Goal: Task Accomplishment & Management: Manage account settings

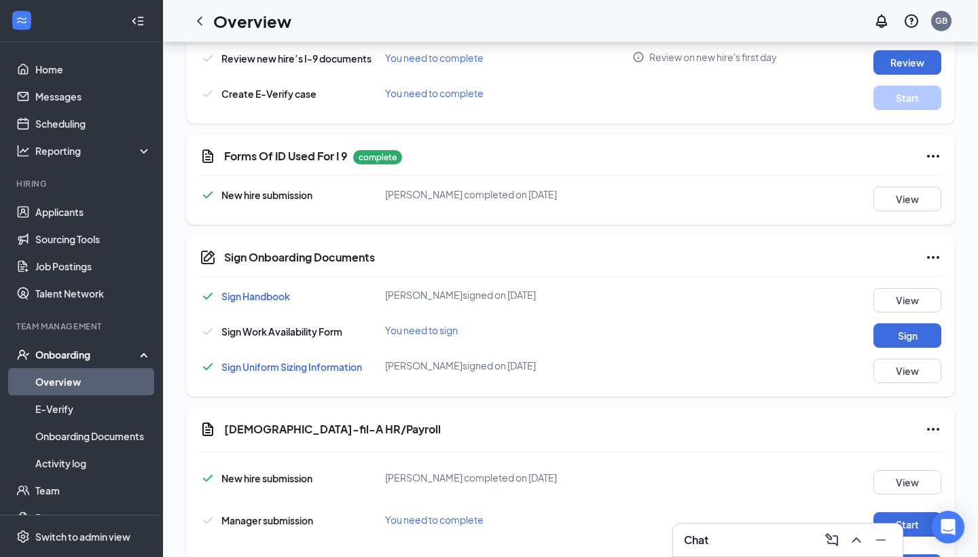
scroll to position [502, 0]
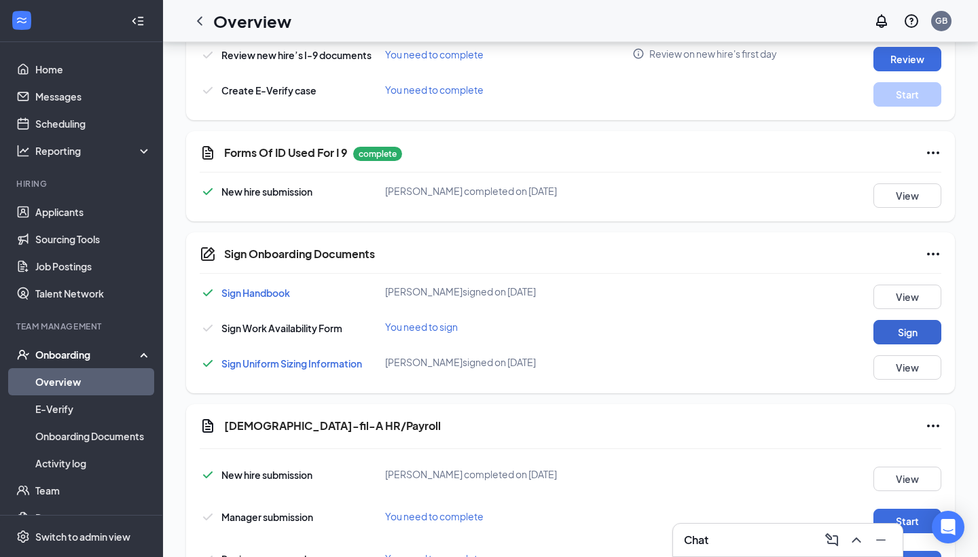
click at [916, 326] on button "Sign" at bounding box center [908, 332] width 68 height 24
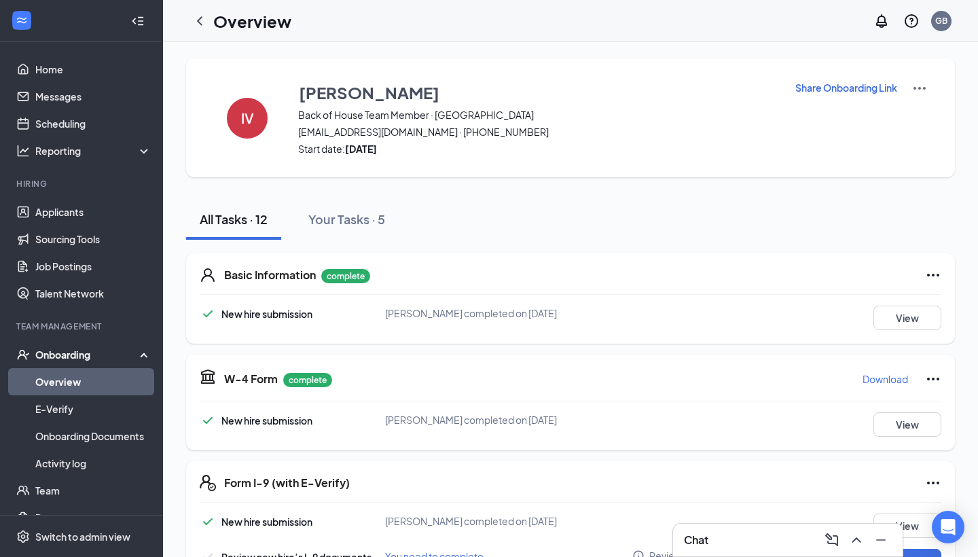
scroll to position [0, 0]
click at [201, 20] on icon "ChevronLeft" at bounding box center [200, 21] width 16 height 16
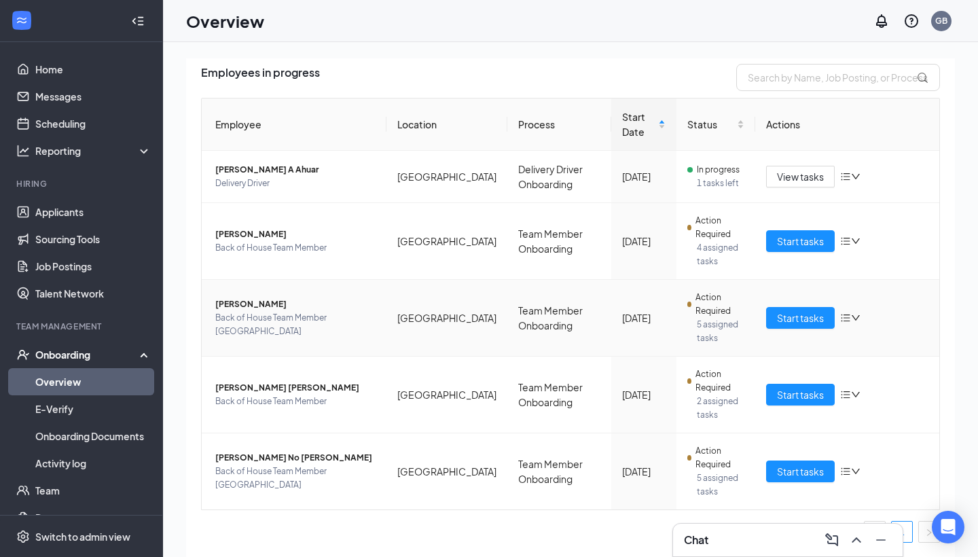
scroll to position [93, 0]
click at [249, 387] on span "[PERSON_NAME] [PERSON_NAME]" at bounding box center [295, 388] width 160 height 14
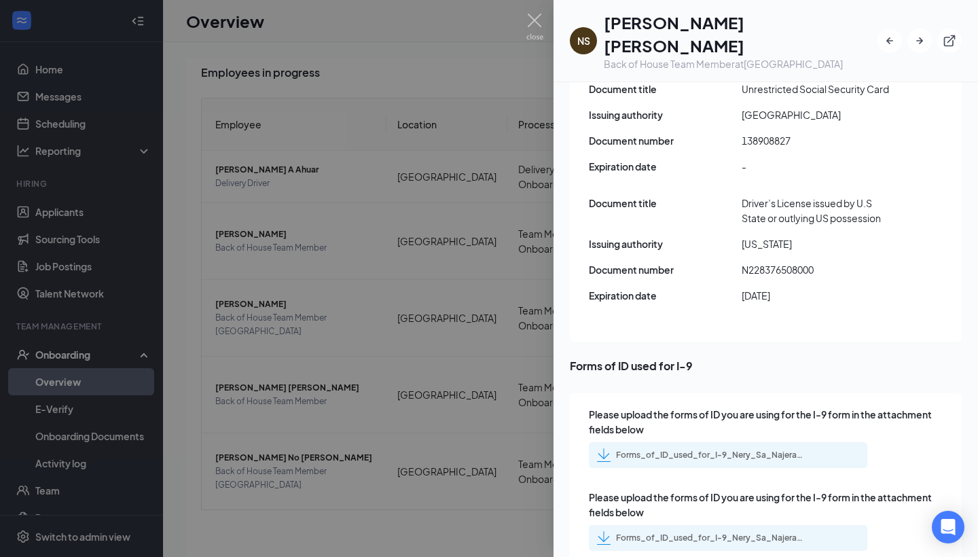
scroll to position [1754, 0]
click at [540, 18] on img at bounding box center [535, 27] width 17 height 26
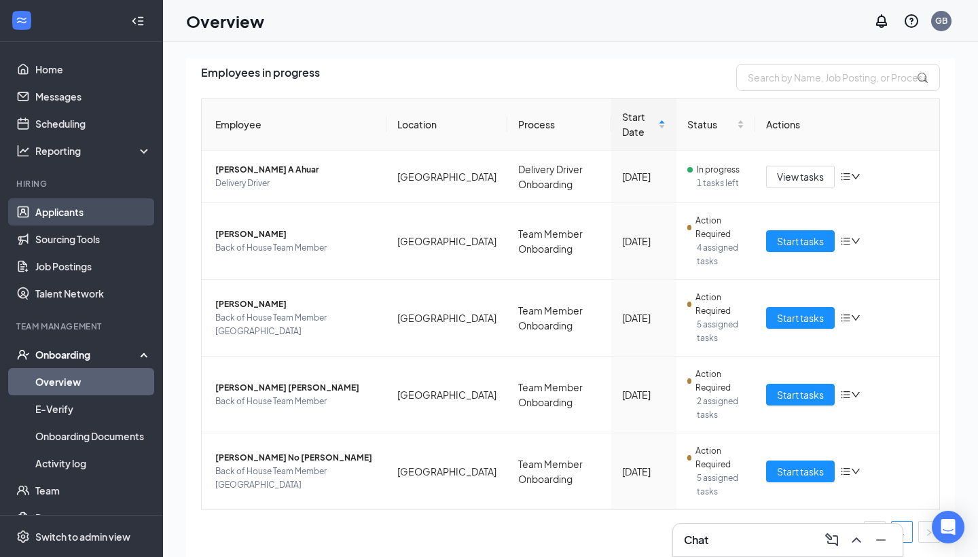
click at [98, 213] on link "Applicants" at bounding box center [93, 211] width 116 height 27
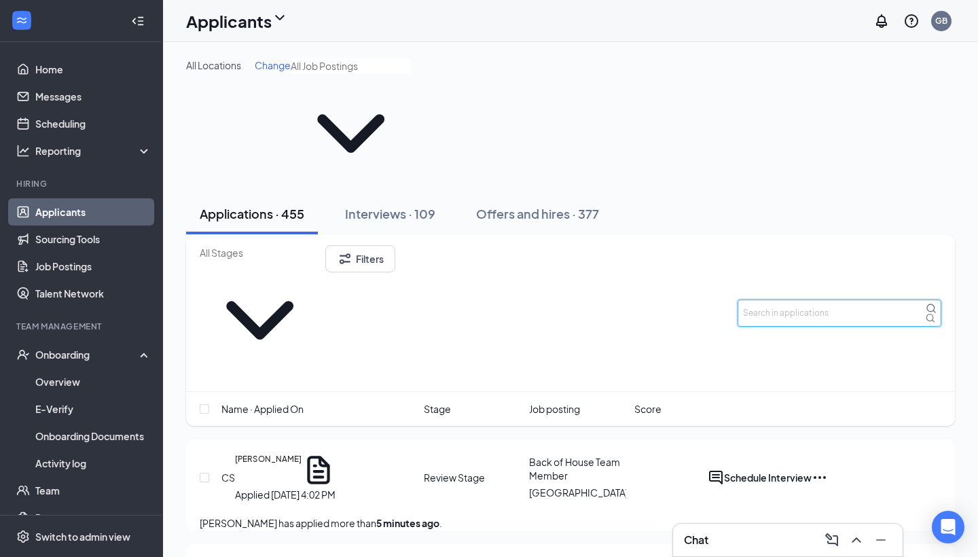
click at [856, 300] on input "text" at bounding box center [840, 313] width 204 height 27
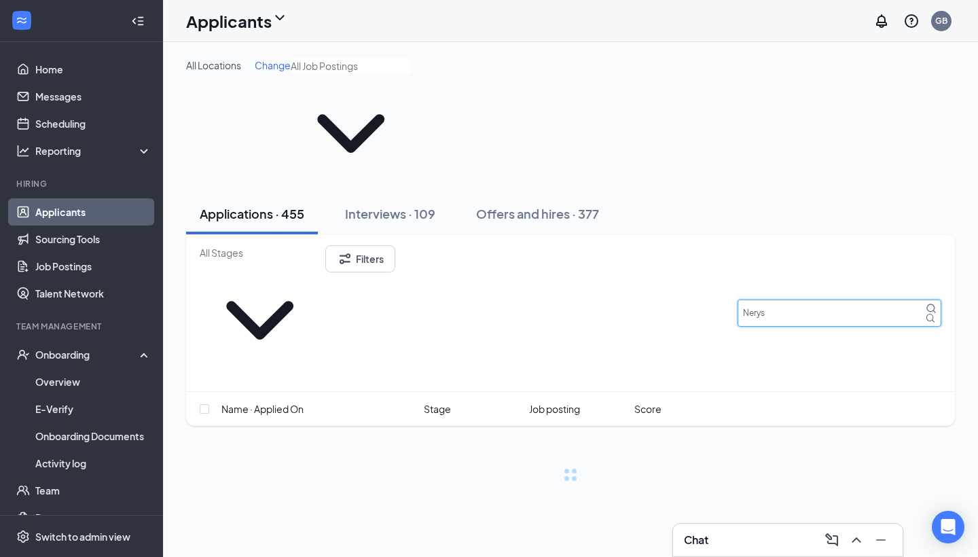
type input "[PERSON_NAME]"
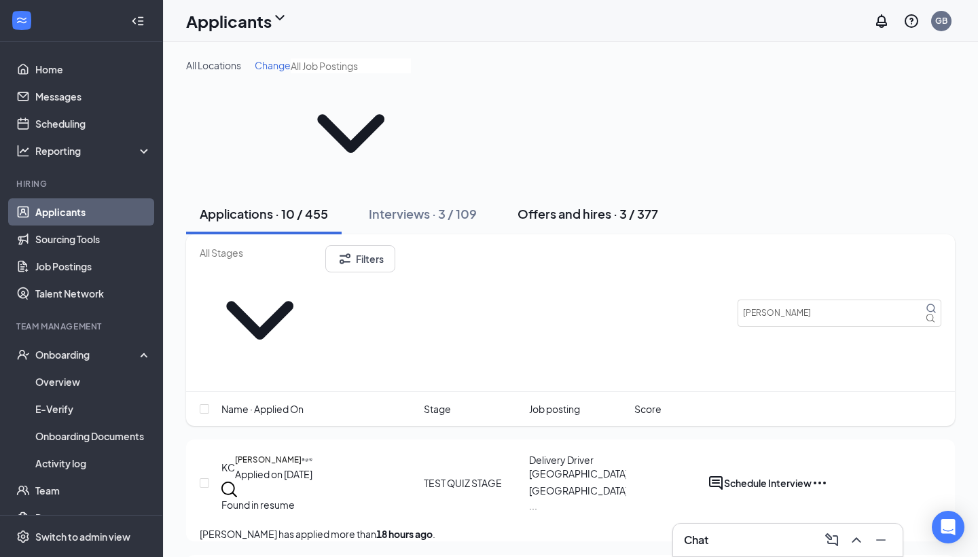
click at [634, 194] on button "Offers and hires · 3 / 377" at bounding box center [588, 214] width 168 height 41
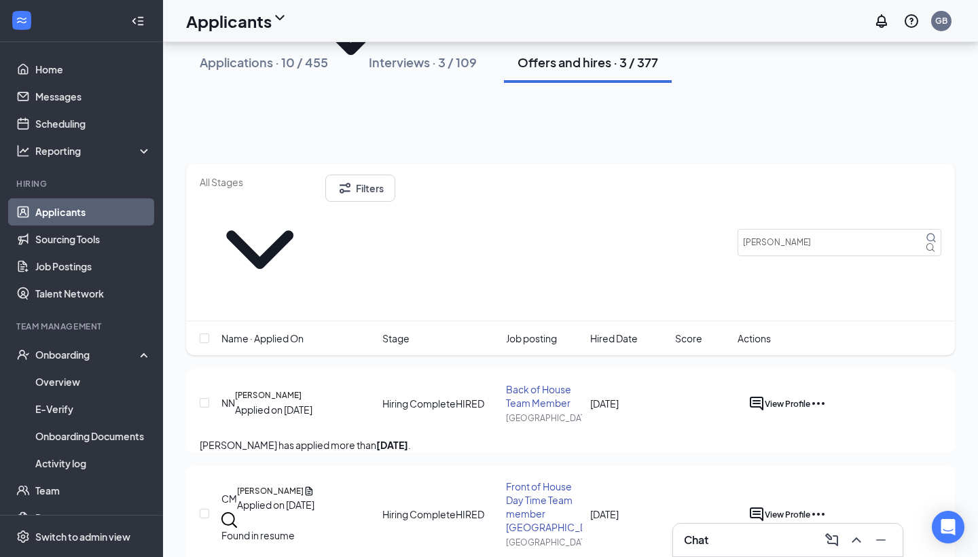
scroll to position [42, 0]
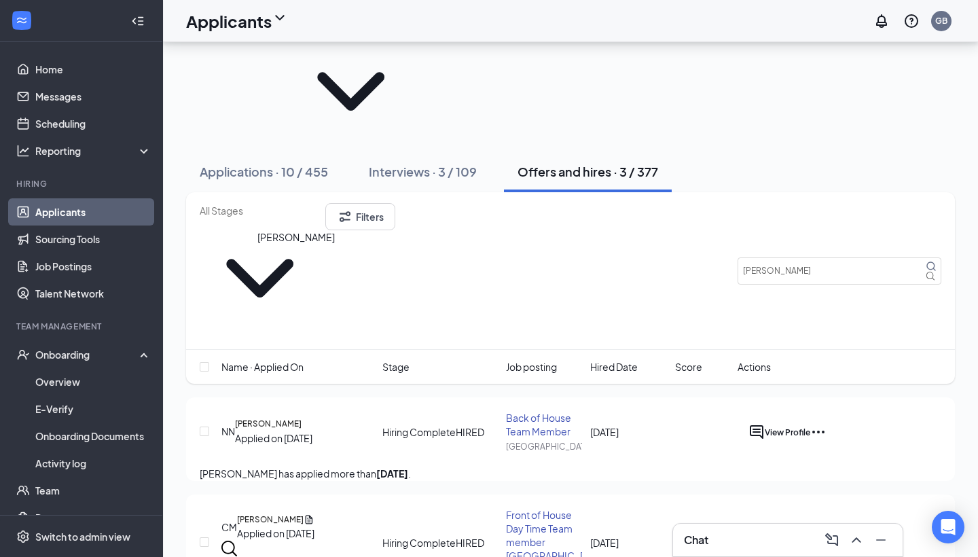
click at [269, 418] on h5 "[PERSON_NAME]" at bounding box center [268, 424] width 67 height 12
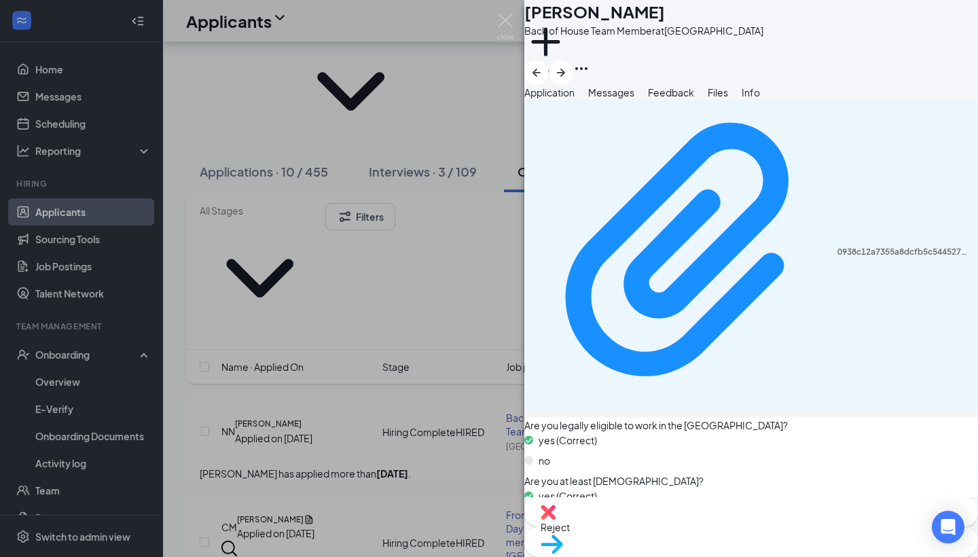
scroll to position [1435, 0]
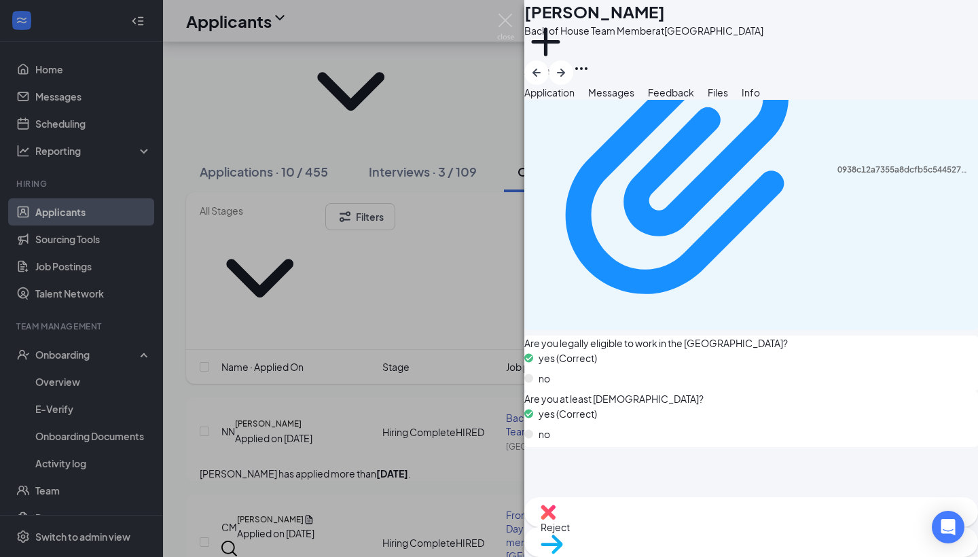
scroll to position [1517, 0]
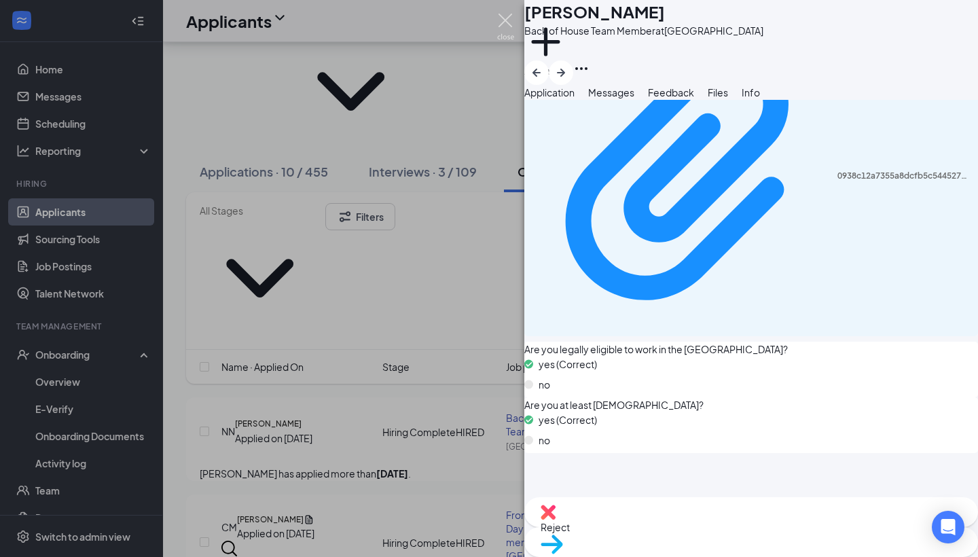
click at [505, 20] on img at bounding box center [505, 27] width 17 height 26
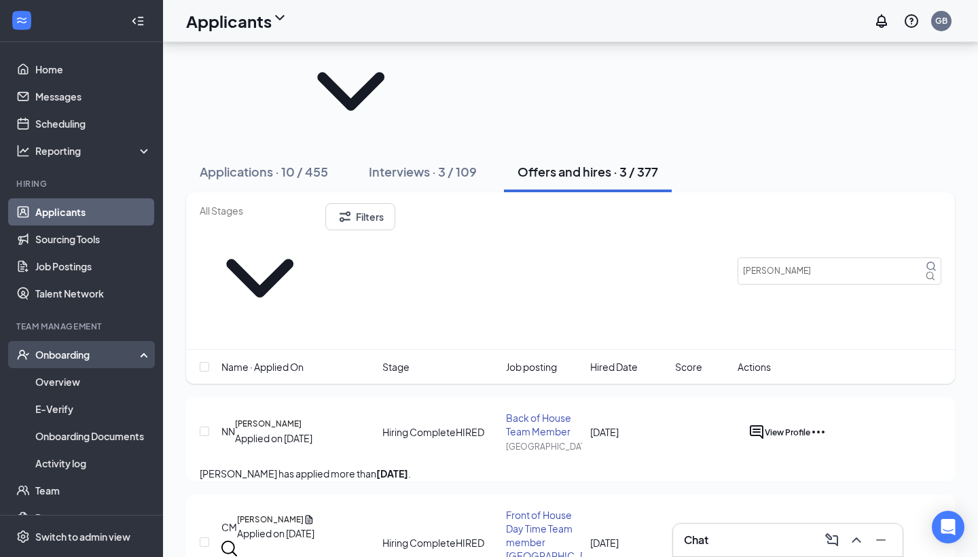
click at [53, 352] on div "Onboarding" at bounding box center [87, 355] width 105 height 14
click at [56, 380] on link "Overview" at bounding box center [93, 381] width 116 height 27
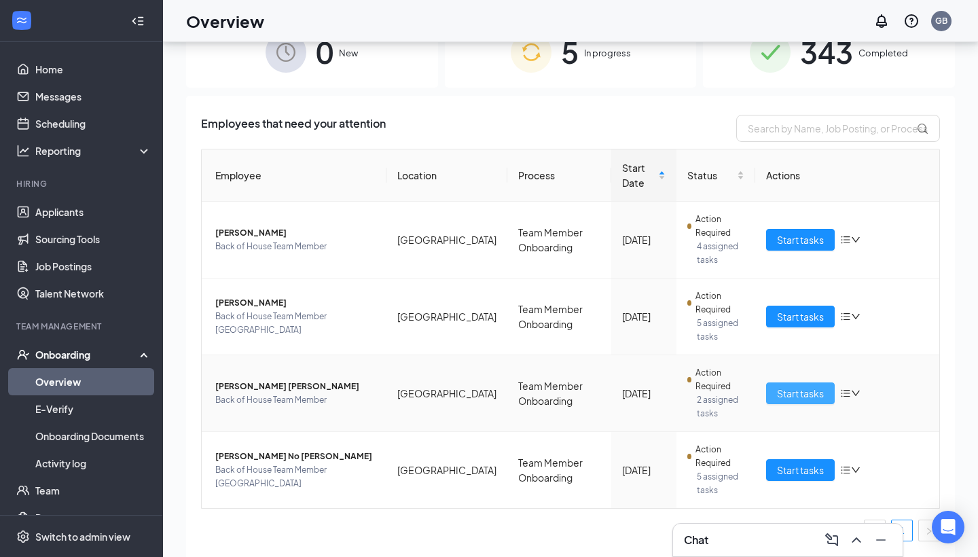
click at [803, 398] on span "Start tasks" at bounding box center [800, 393] width 47 height 15
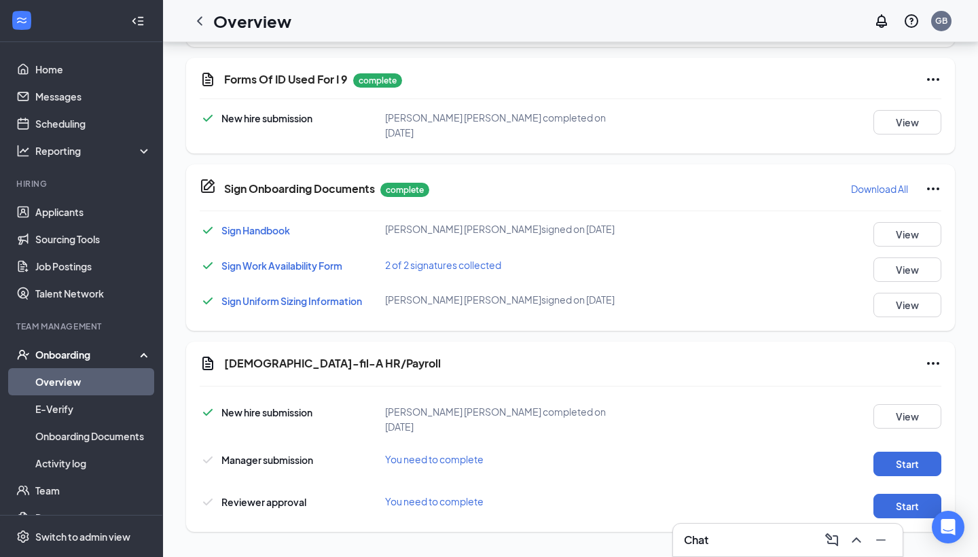
scroll to position [652, 0]
click at [917, 462] on button "Start" at bounding box center [908, 464] width 68 height 24
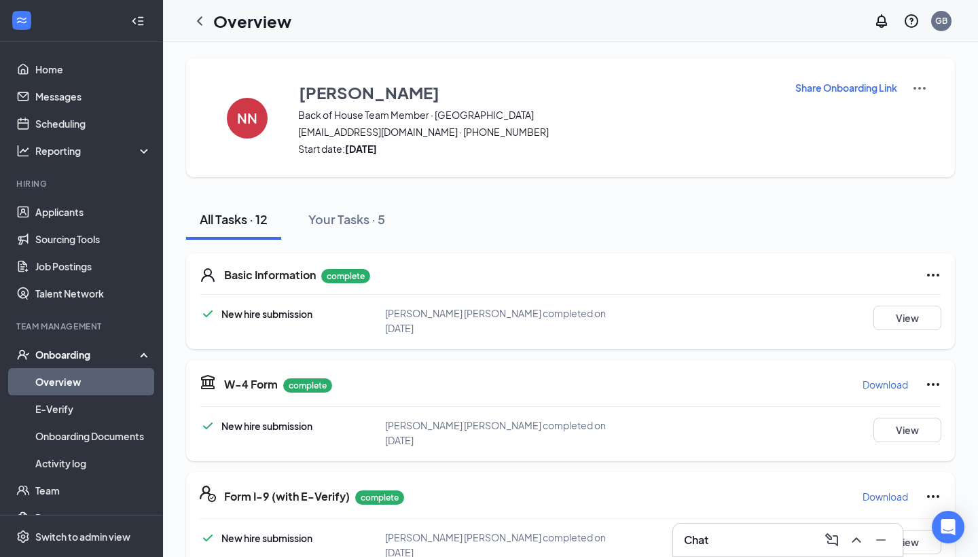
scroll to position [0, 0]
click at [200, 20] on icon "ChevronLeft" at bounding box center [200, 21] width 16 height 16
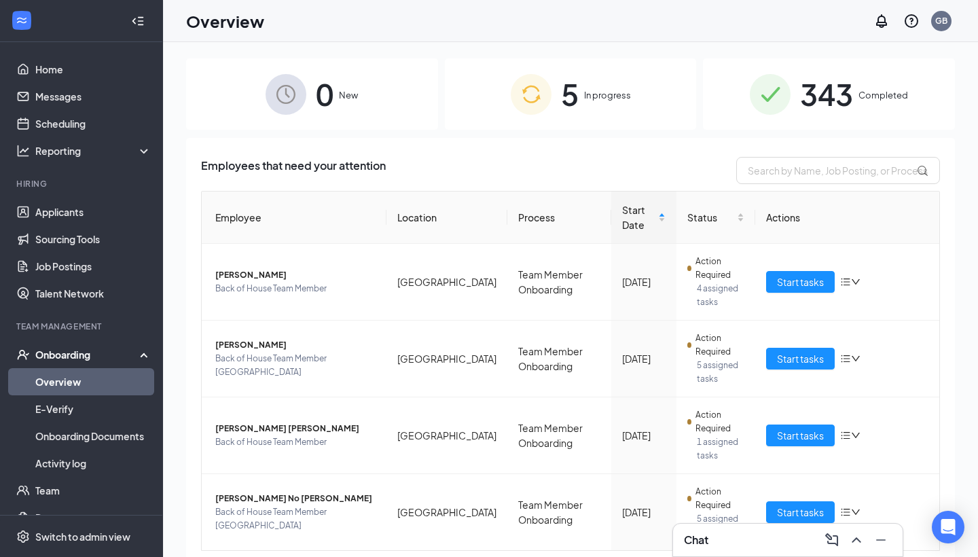
click at [834, 91] on span "343" at bounding box center [826, 94] width 53 height 47
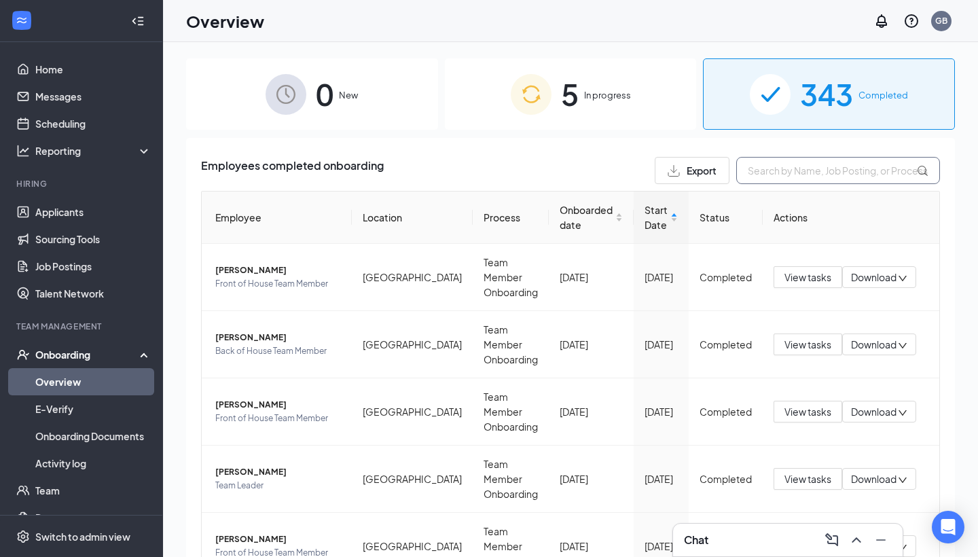
click at [804, 171] on input "text" at bounding box center [838, 170] width 204 height 27
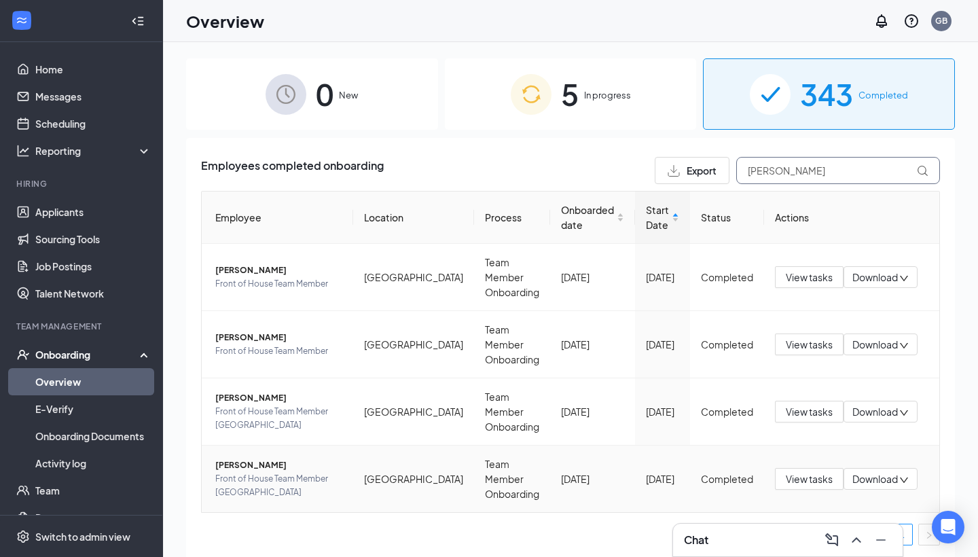
type input "[PERSON_NAME]"
click at [257, 467] on span "[PERSON_NAME]" at bounding box center [278, 466] width 127 height 14
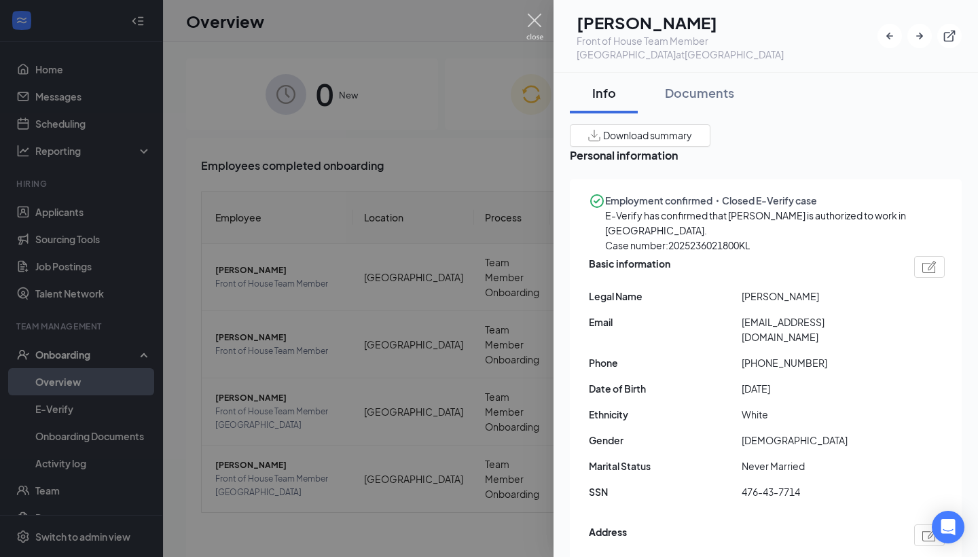
click at [535, 23] on img at bounding box center [535, 27] width 17 height 26
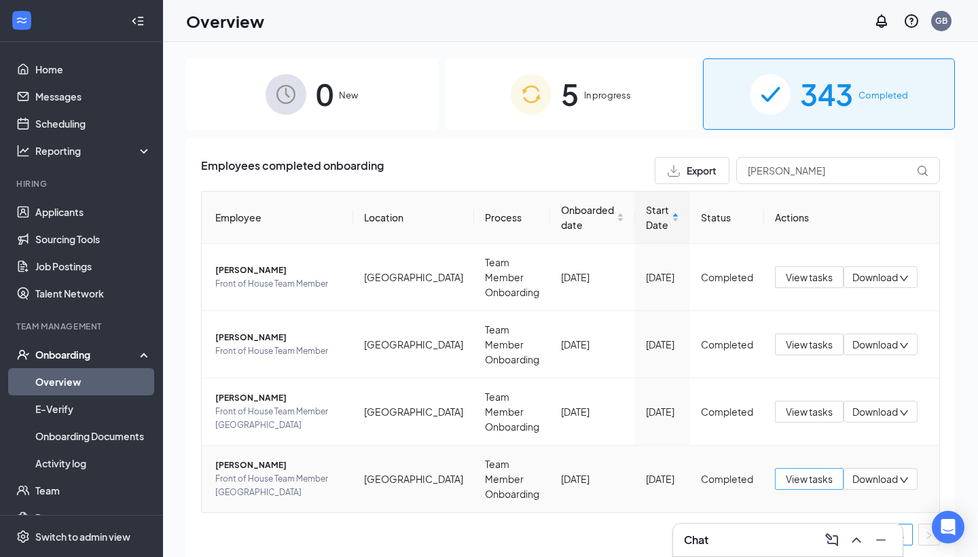
click at [794, 478] on span "View tasks" at bounding box center [809, 478] width 47 height 15
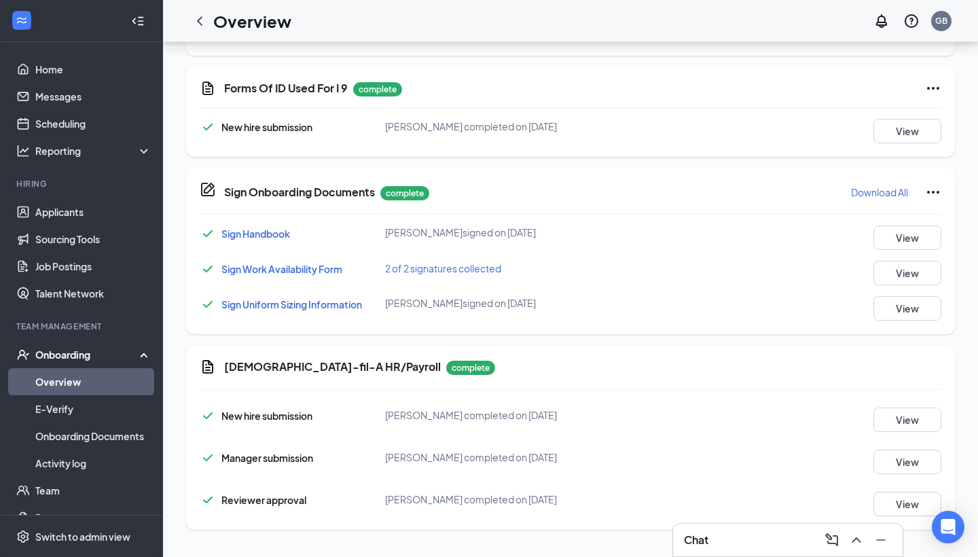
scroll to position [652, 0]
click at [903, 314] on button "View" at bounding box center [908, 308] width 68 height 24
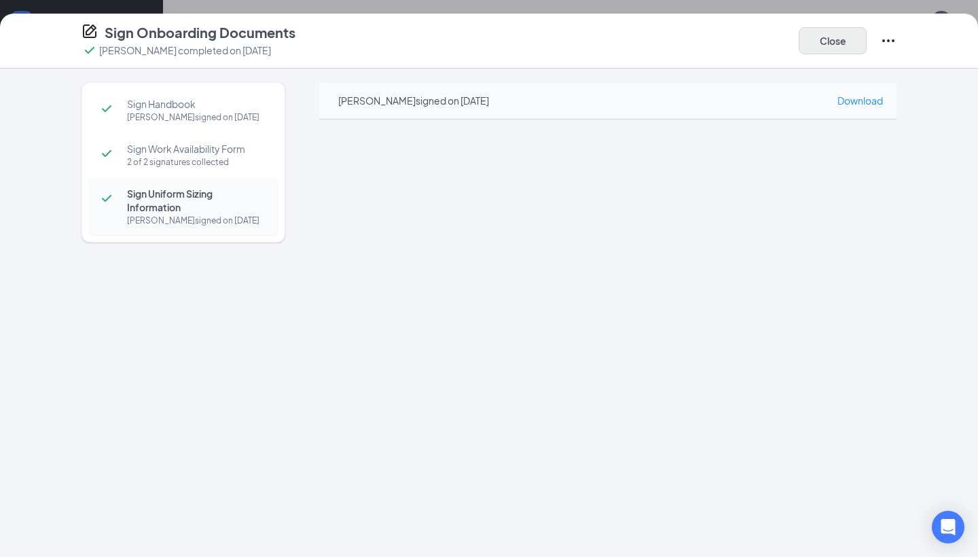
click at [839, 40] on button "Close" at bounding box center [833, 40] width 68 height 27
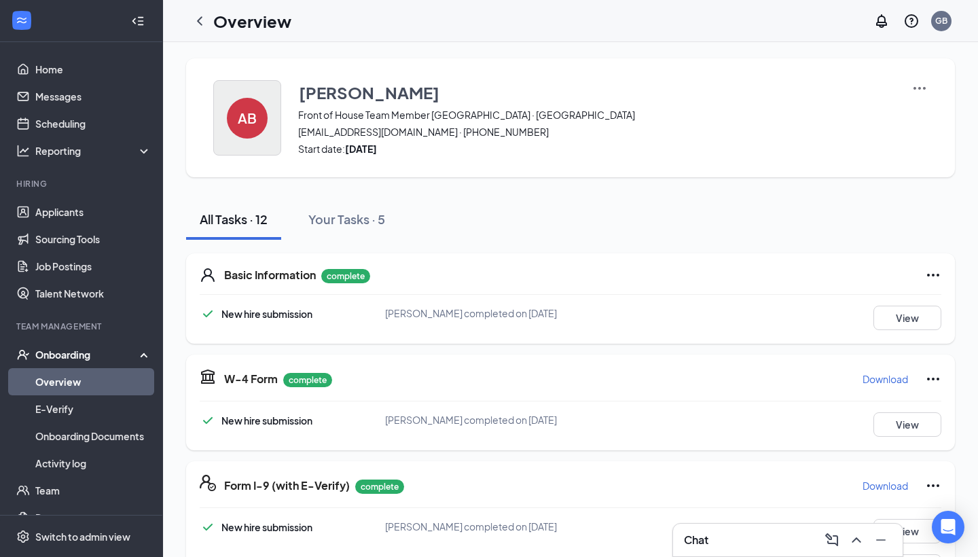
scroll to position [0, 0]
click at [202, 22] on icon "ChevronLeft" at bounding box center [200, 21] width 16 height 16
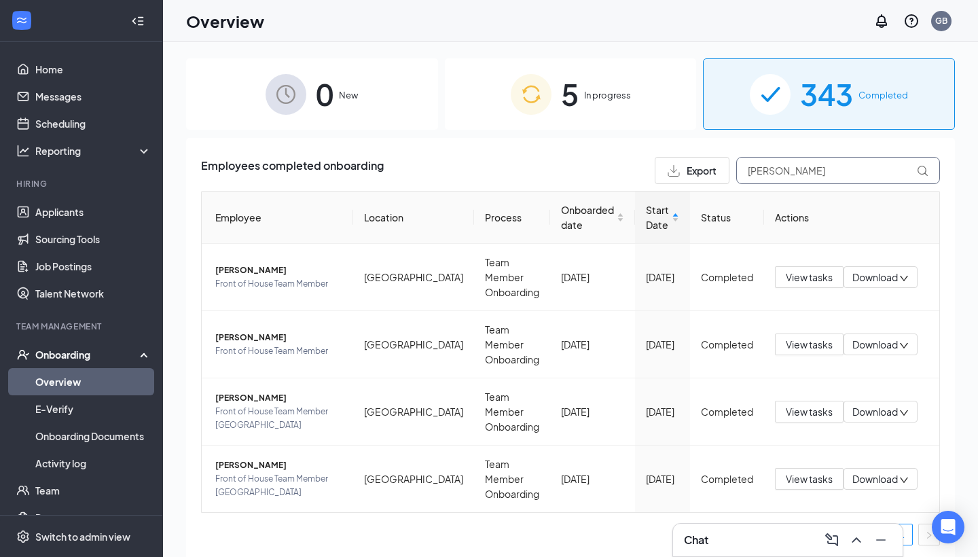
click at [811, 166] on input "[PERSON_NAME]" at bounding box center [838, 170] width 204 height 27
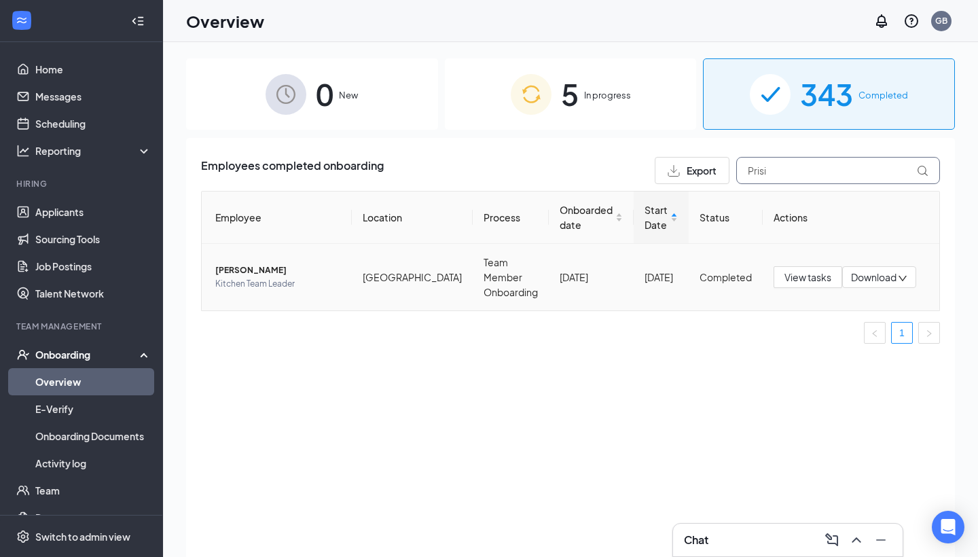
type input "Prisi"
click at [243, 268] on span "[PERSON_NAME]" at bounding box center [278, 271] width 126 height 14
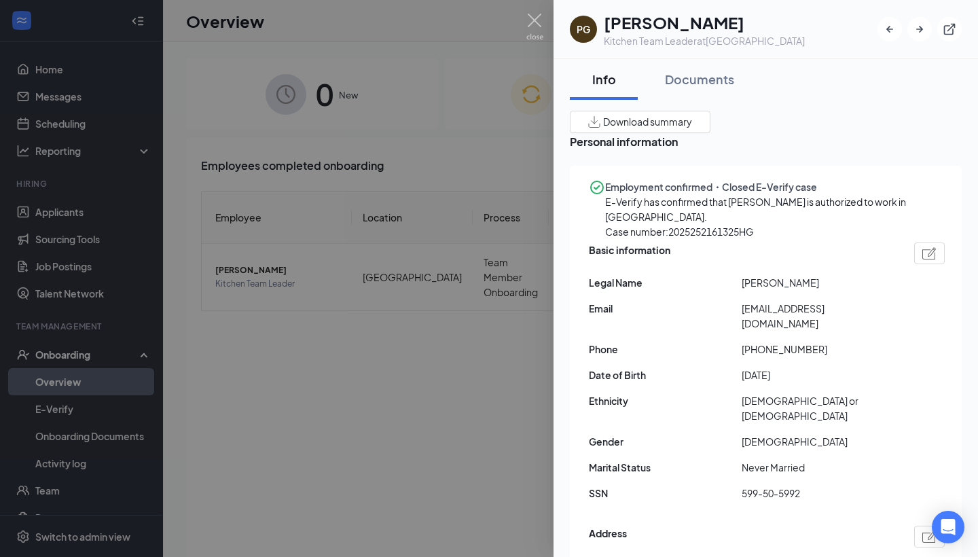
click at [526, 26] on div at bounding box center [489, 278] width 978 height 557
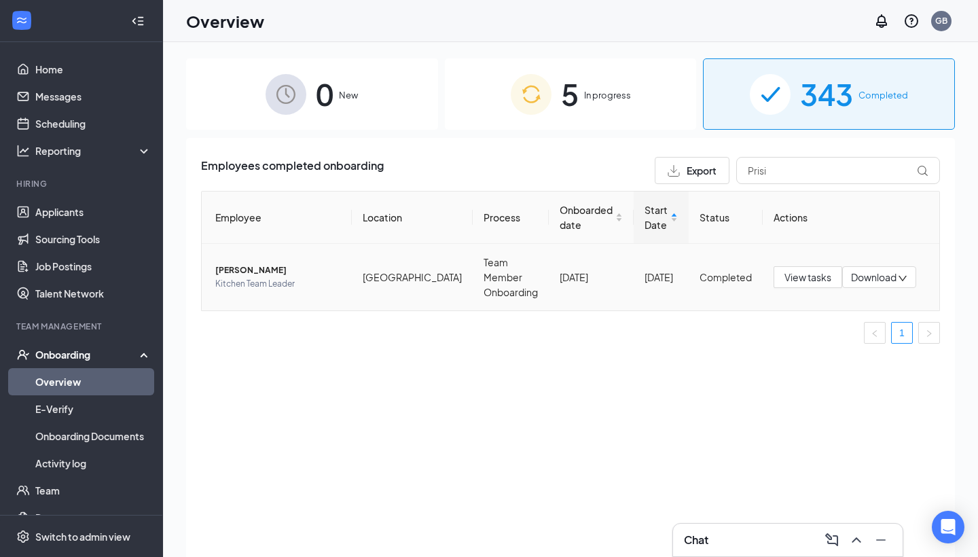
click at [267, 269] on span "[PERSON_NAME]" at bounding box center [278, 271] width 126 height 14
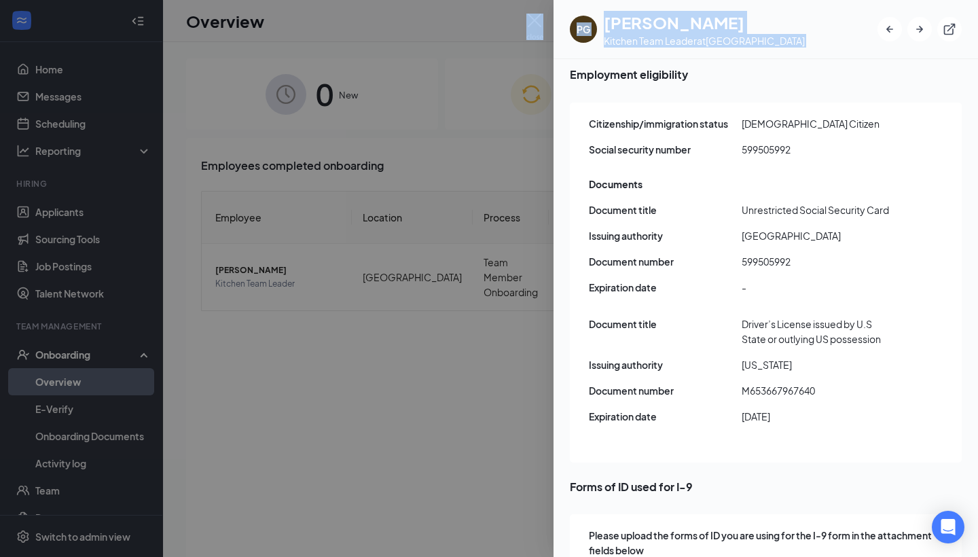
click at [533, 14] on div "PG [PERSON_NAME] Kitchen Team Leader at [GEOGRAPHIC_DATA] Info Documents Downlo…" at bounding box center [489, 278] width 978 height 557
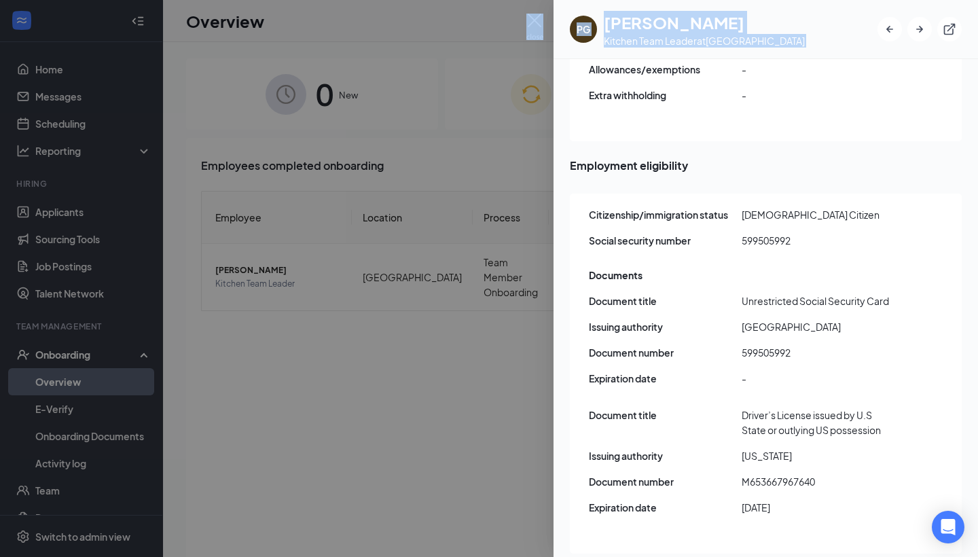
click at [533, 22] on img at bounding box center [535, 27] width 17 height 26
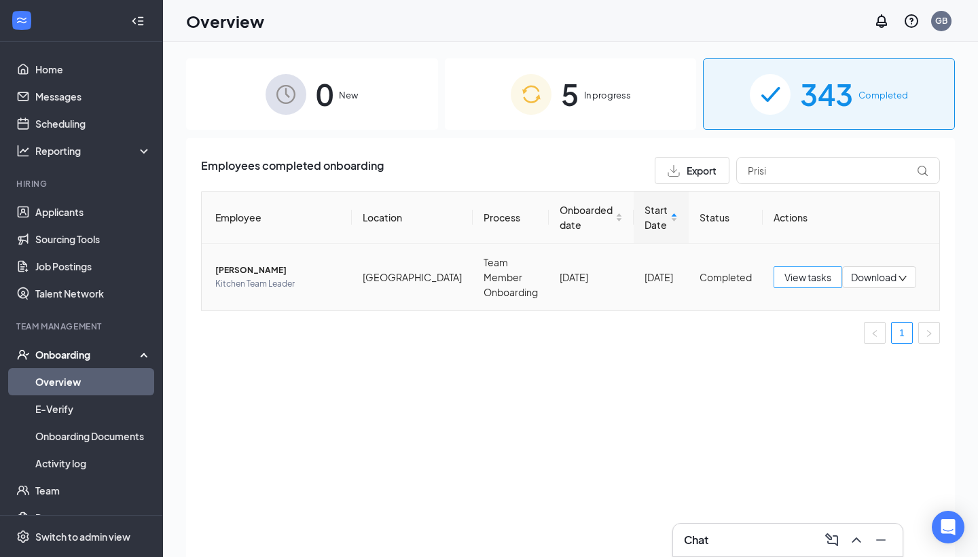
click at [804, 281] on span "View tasks" at bounding box center [808, 277] width 47 height 15
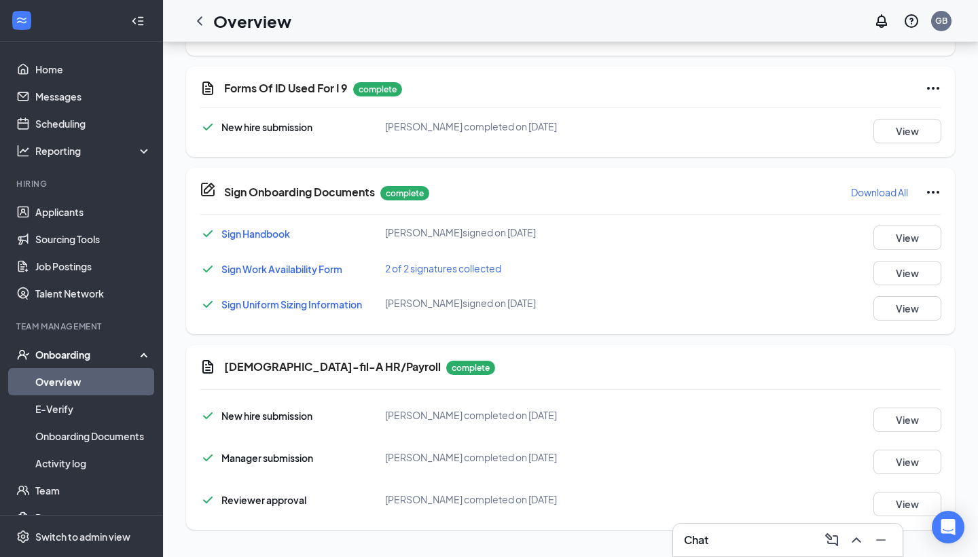
scroll to position [652, 0]
click at [906, 302] on button "View" at bounding box center [908, 308] width 68 height 24
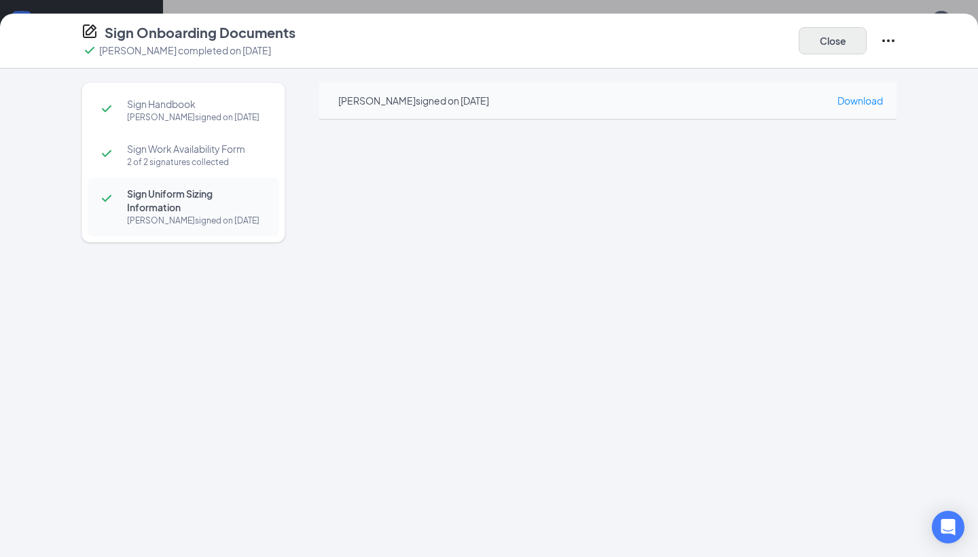
click at [850, 41] on button "Close" at bounding box center [833, 40] width 68 height 27
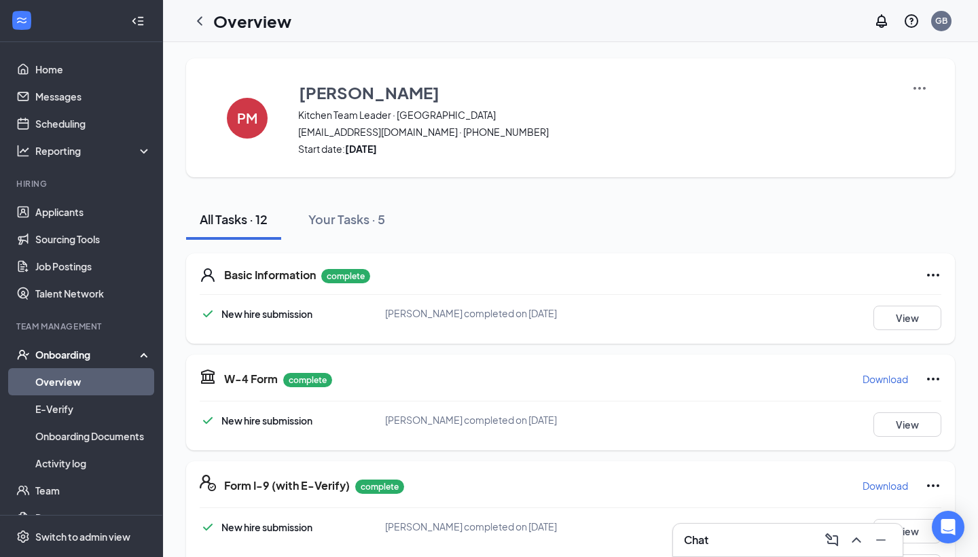
scroll to position [0, 0]
click at [203, 14] on icon "ChevronLeft" at bounding box center [200, 21] width 16 height 16
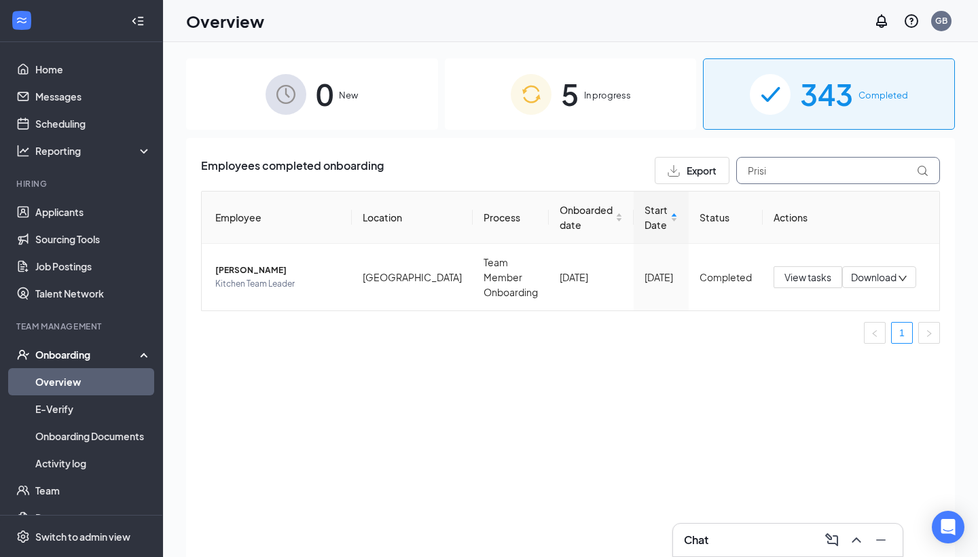
click at [817, 174] on input "Prisi" at bounding box center [838, 170] width 204 height 27
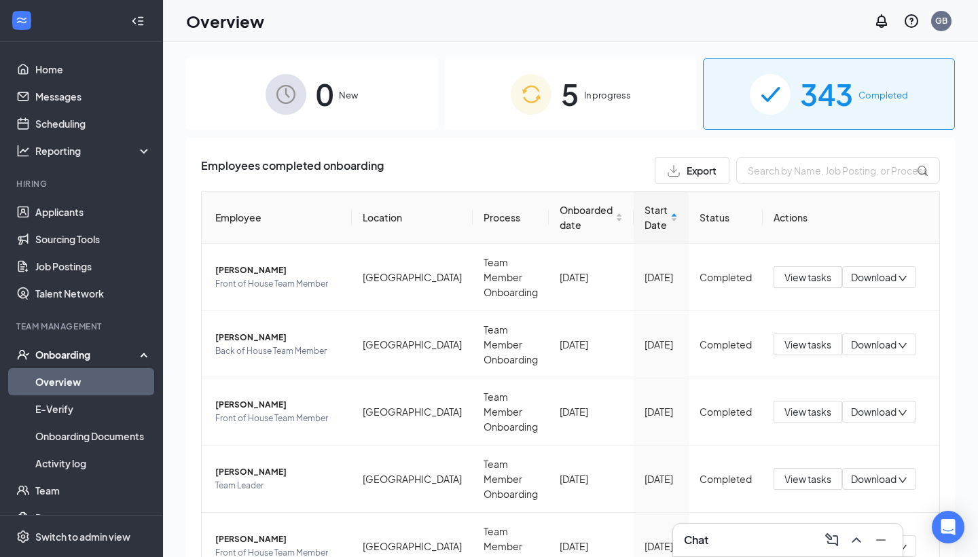
click at [628, 75] on div "5 In progress" at bounding box center [571, 93] width 252 height 71
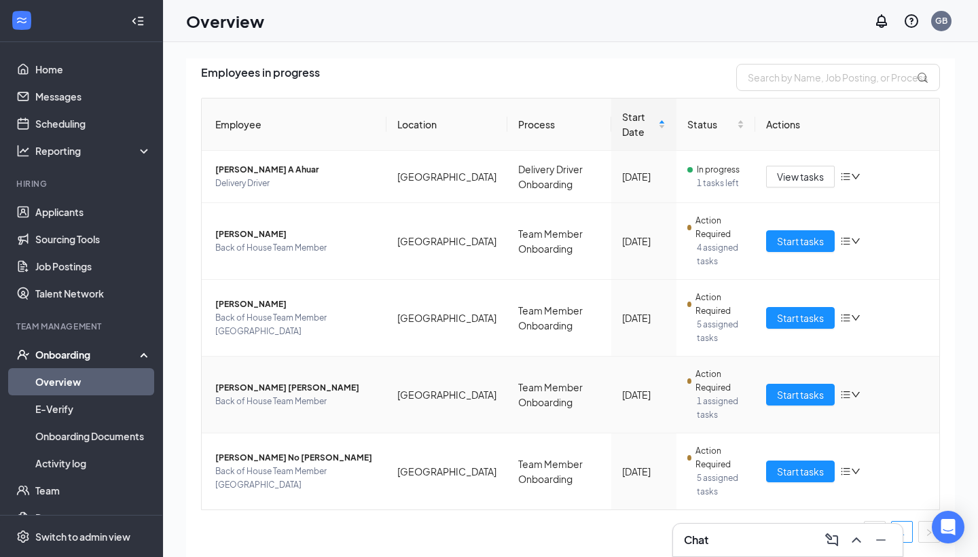
scroll to position [93, 0]
